Goal: Information Seeking & Learning: Learn about a topic

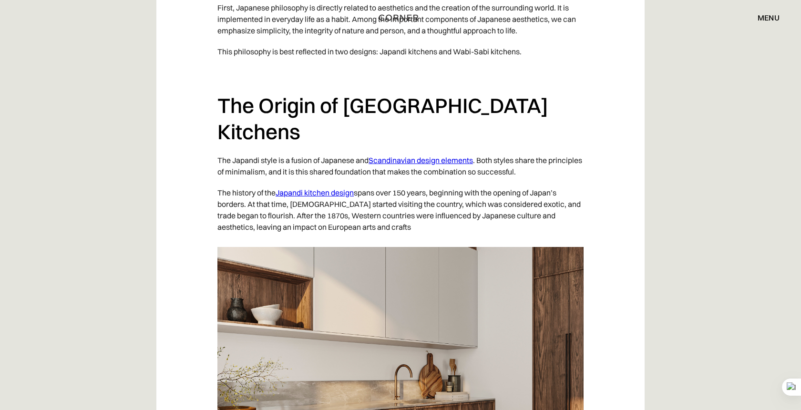
scroll to position [643, 0]
click at [320, 188] on link "Japandi kitchen design" at bounding box center [315, 193] width 78 height 10
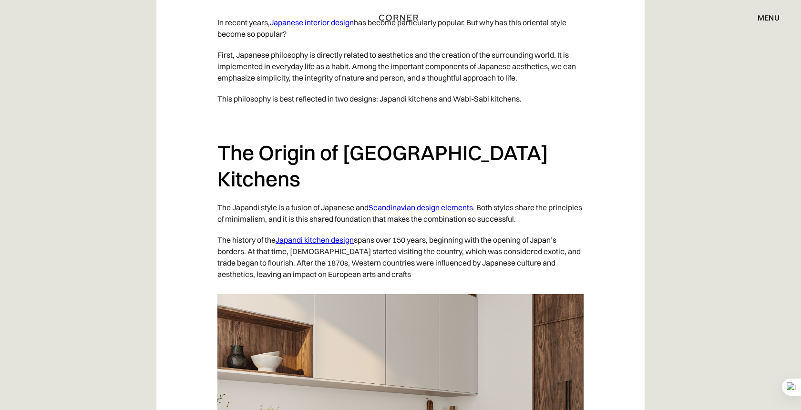
scroll to position [596, 0]
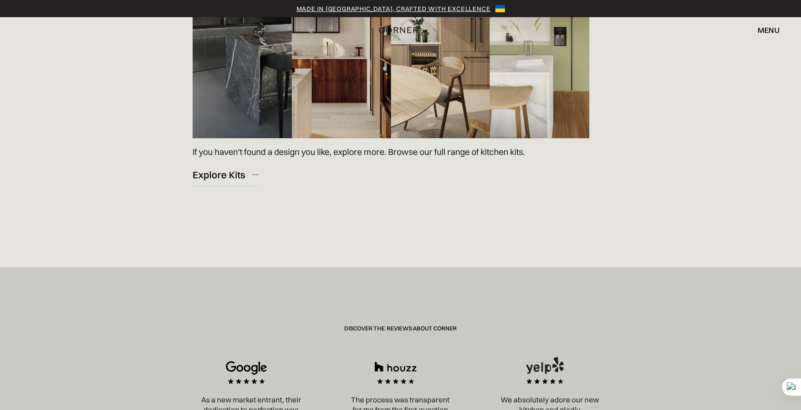
scroll to position [1487, 0]
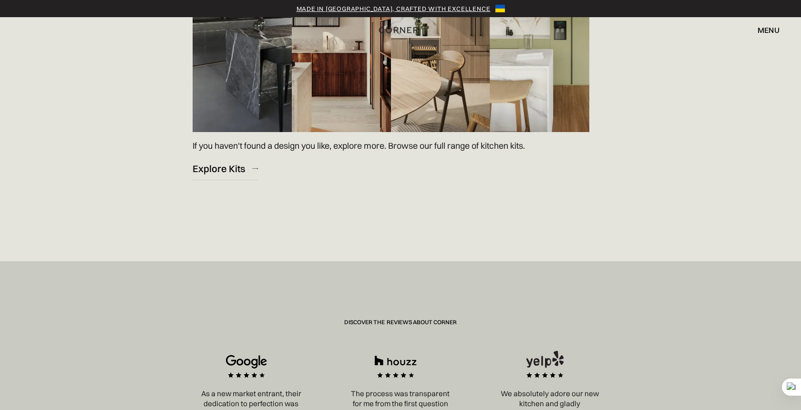
click at [223, 184] on div "If you haven't found a design you like, explore more. Browse our full range of …" at bounding box center [391, 159] width 397 height 55
click at [225, 169] on div "Explore Kits" at bounding box center [219, 168] width 52 height 13
